Goal: Information Seeking & Learning: Learn about a topic

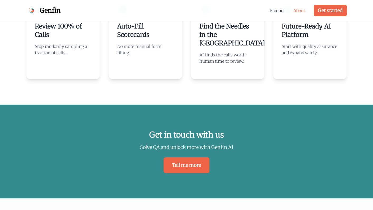
scroll to position [1158, 0]
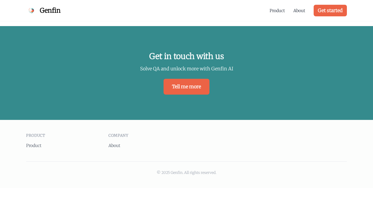
click at [298, 4] on div "Product About Get started" at bounding box center [308, 10] width 77 height 21
click at [298, 10] on link "About" at bounding box center [299, 10] width 12 height 6
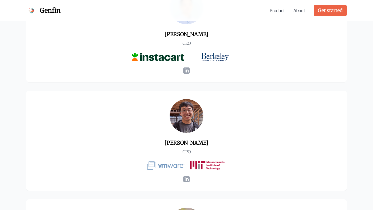
scroll to position [304, 0]
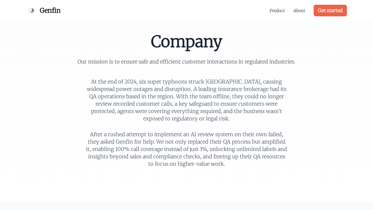
drag, startPoint x: 184, startPoint y: 61, endPoint x: 184, endPoint y: 121, distance: 60.4
click at [184, 121] on div "Company Our mission is to ensure safe and efficient customer interactions in re…" at bounding box center [186, 101] width 236 height 134
click at [186, 81] on p "At the end of 2024, six super typhoons struck Southeast Asia, causing widesprea…" at bounding box center [186, 100] width 203 height 44
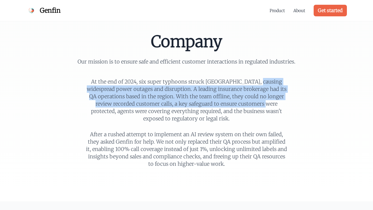
drag, startPoint x: 185, startPoint y: 82, endPoint x: 188, endPoint y: 101, distance: 19.1
click at [188, 101] on p "At the end of 2024, six super typhoons struck Southeast Asia, causing widesprea…" at bounding box center [186, 100] width 203 height 44
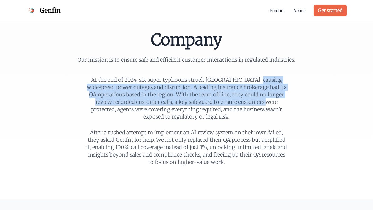
scroll to position [3, 0]
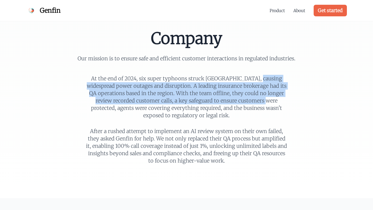
click at [188, 101] on p "At the end of 2024, six super typhoons struck Southeast Asia, causing widesprea…" at bounding box center [186, 97] width 203 height 44
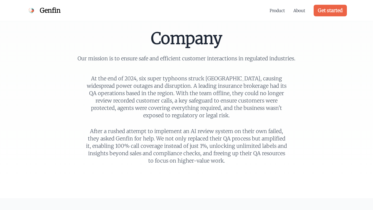
click at [47, 9] on span "Genfin" at bounding box center [50, 10] width 21 height 8
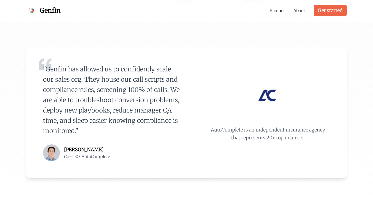
scroll to position [233, 0]
click at [275, 12] on link "Product" at bounding box center [277, 10] width 15 height 6
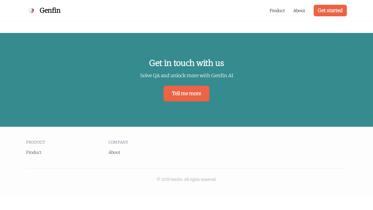
scroll to position [1152, 0]
